Goal: Go to known website: Go to known website

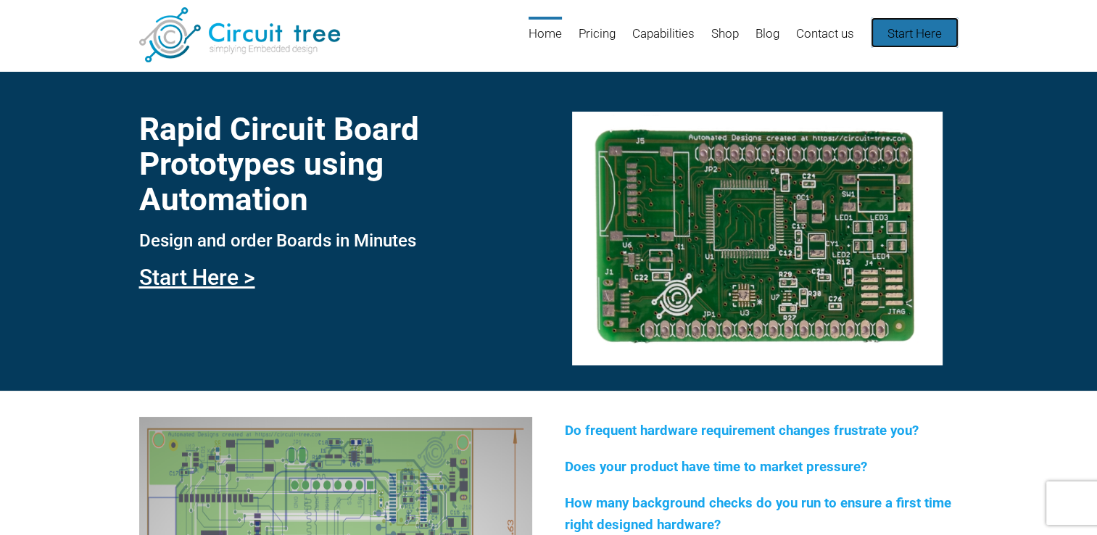
drag, startPoint x: 0, startPoint y: 0, endPoint x: 895, endPoint y: 29, distance: 895.9
click at [895, 29] on link "Start Here" at bounding box center [915, 32] width 88 height 30
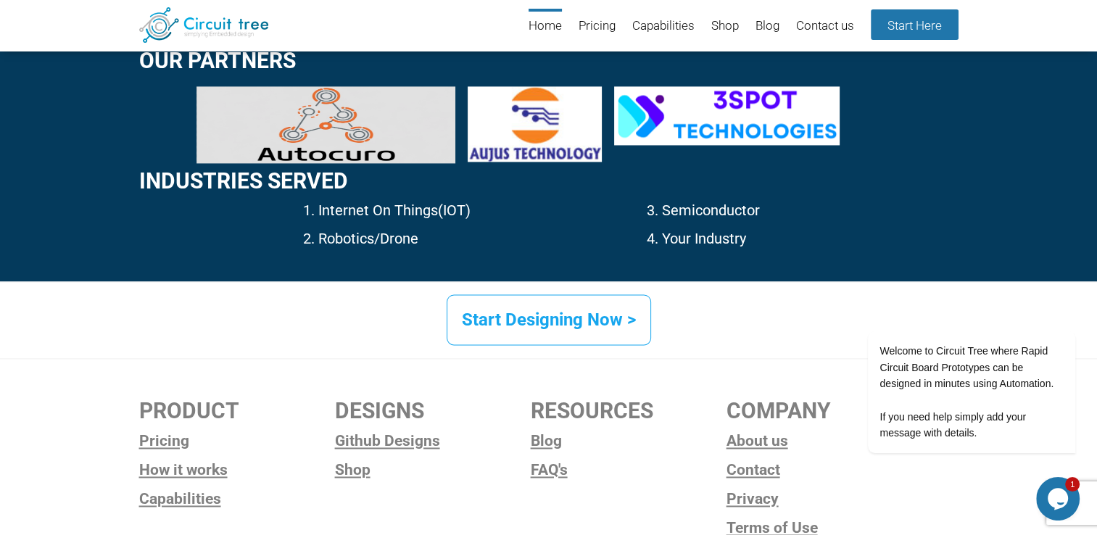
scroll to position [2186, 0]
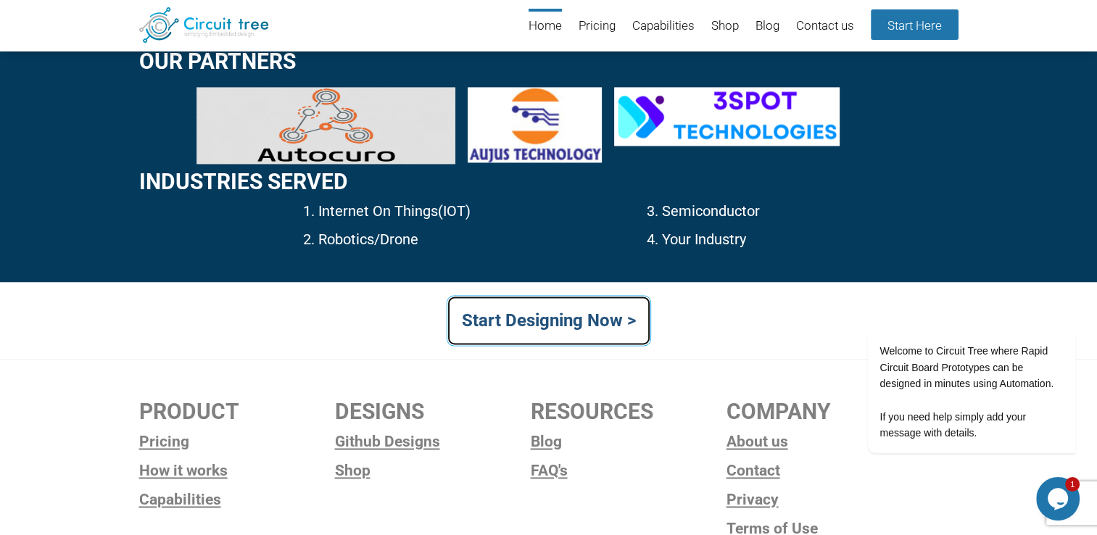
click at [506, 321] on link "Start Designing Now >" at bounding box center [549, 320] width 204 height 51
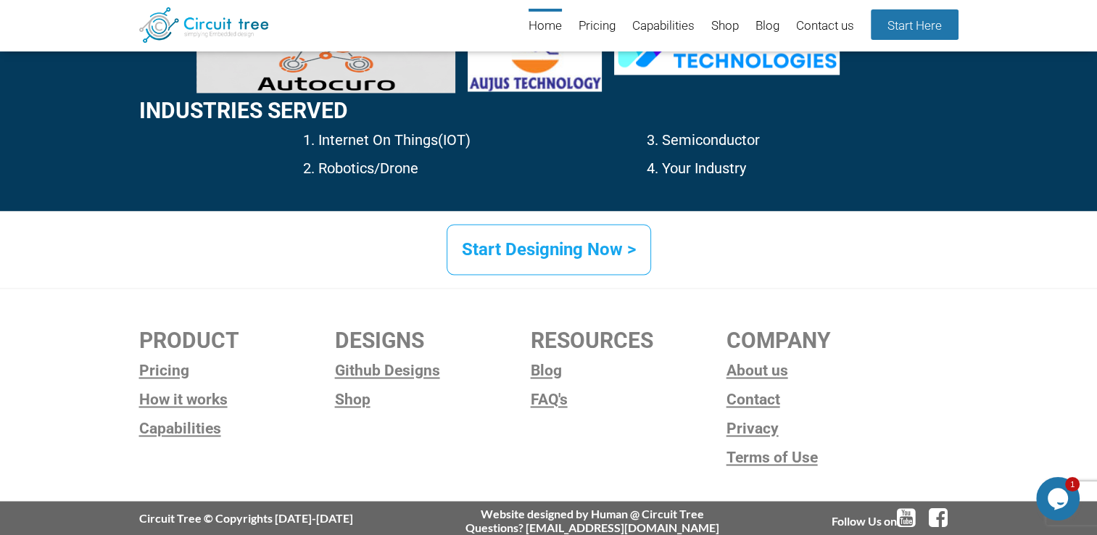
scroll to position [2259, 0]
